Goal: Task Accomplishment & Management: Complete application form

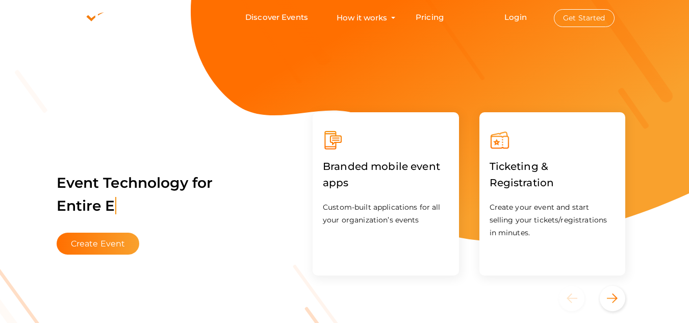
click at [588, 22] on button "Get Started" at bounding box center [584, 18] width 61 height 18
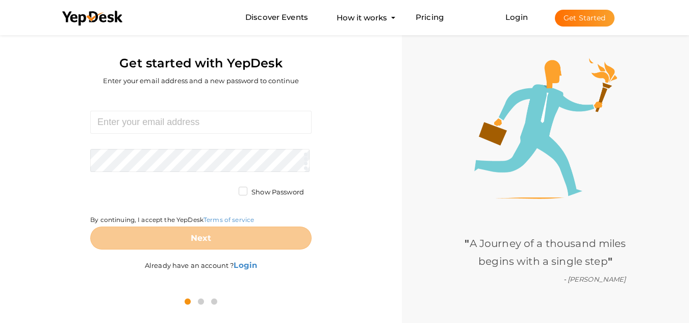
scroll to position [33, 0]
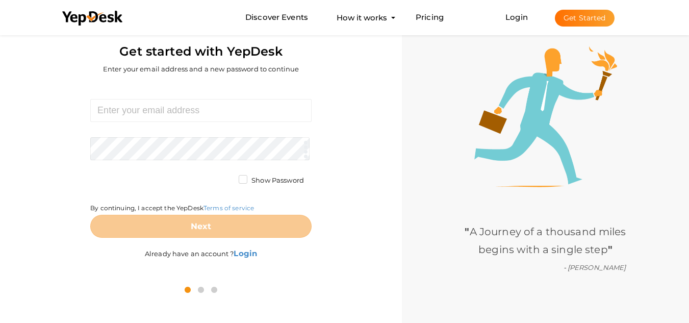
click at [141, 97] on div "Required. Invalid email. Checking You already have a YepDesk account. Please Si…" at bounding box center [201, 180] width 386 height 195
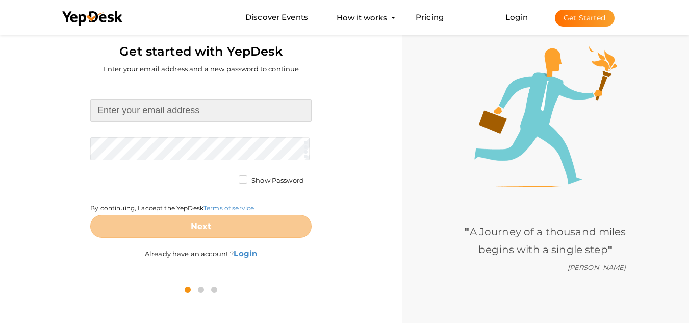
drag, startPoint x: 141, startPoint y: 105, endPoint x: 147, endPoint y: 108, distance: 6.2
click at [141, 106] on input at bounding box center [200, 110] width 221 height 23
type input "lewisartworkanddigitaldesign@gmail.com"
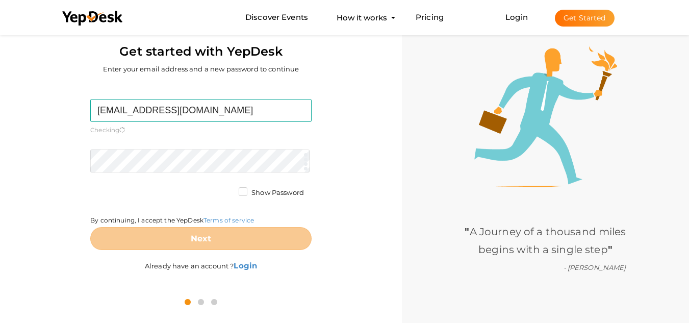
click at [137, 148] on form "lewisartworkanddigitaldesign@gmail.com Required. Invalid email. Checking You al…" at bounding box center [200, 174] width 221 height 151
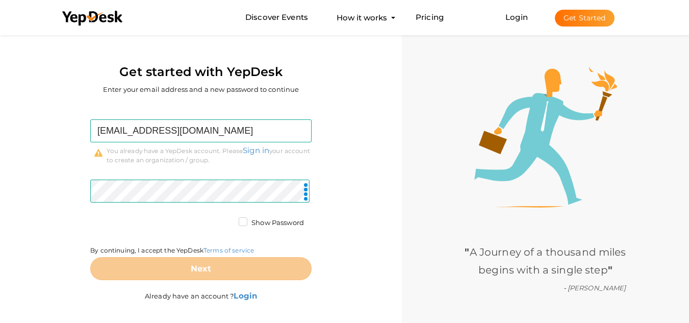
scroll to position [0, 0]
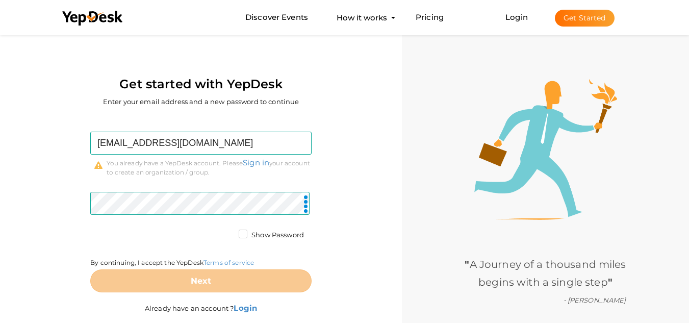
click at [580, 16] on button "Get Started" at bounding box center [585, 18] width 60 height 17
